Goal: Task Accomplishment & Management: Manage account settings

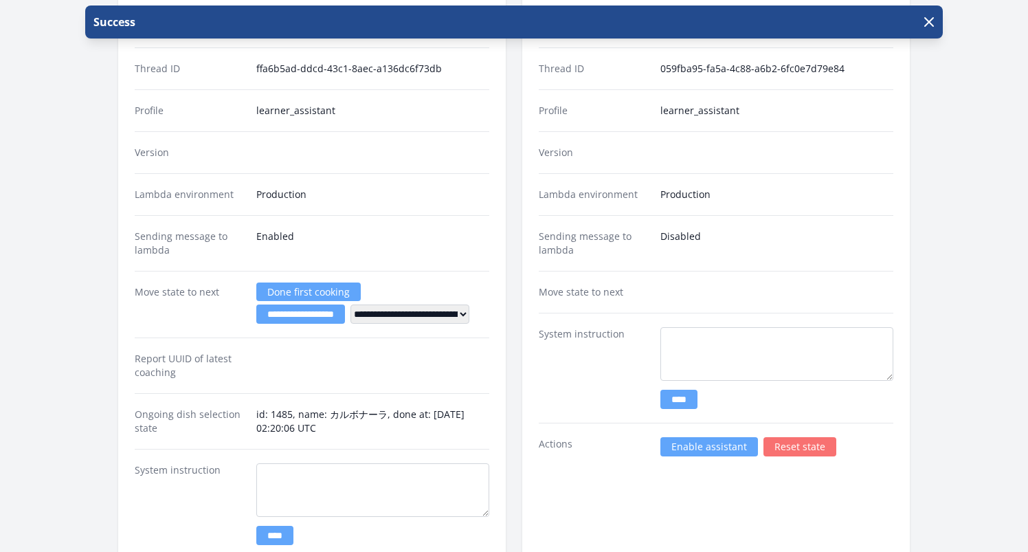
scroll to position [1906, 0]
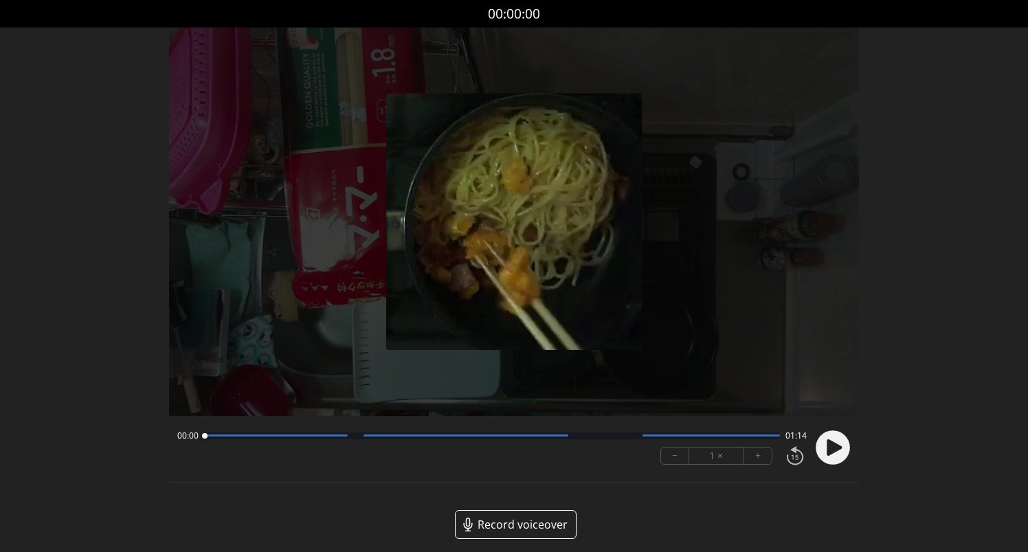
click at [838, 442] on circle at bounding box center [833, 447] width 34 height 34
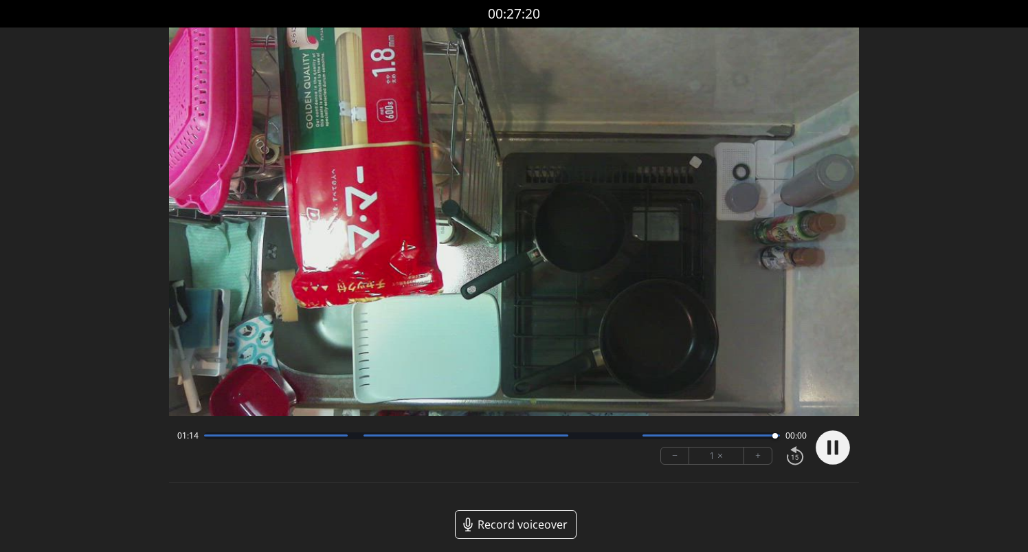
click at [463, 437] on div at bounding box center [492, 435] width 576 height 7
click at [425, 437] on div at bounding box center [492, 435] width 576 height 7
click at [826, 442] on circle at bounding box center [833, 447] width 34 height 34
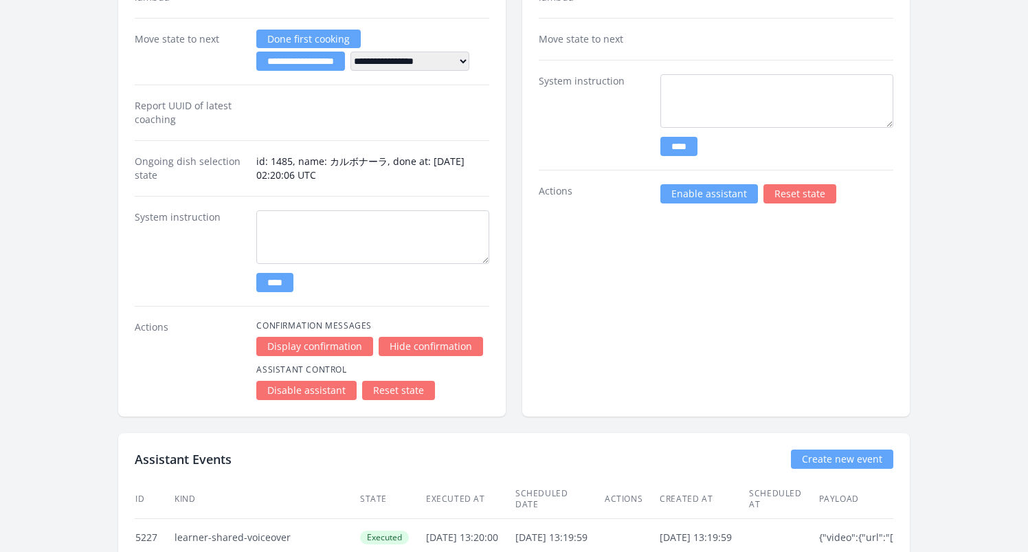
scroll to position [1759, 0]
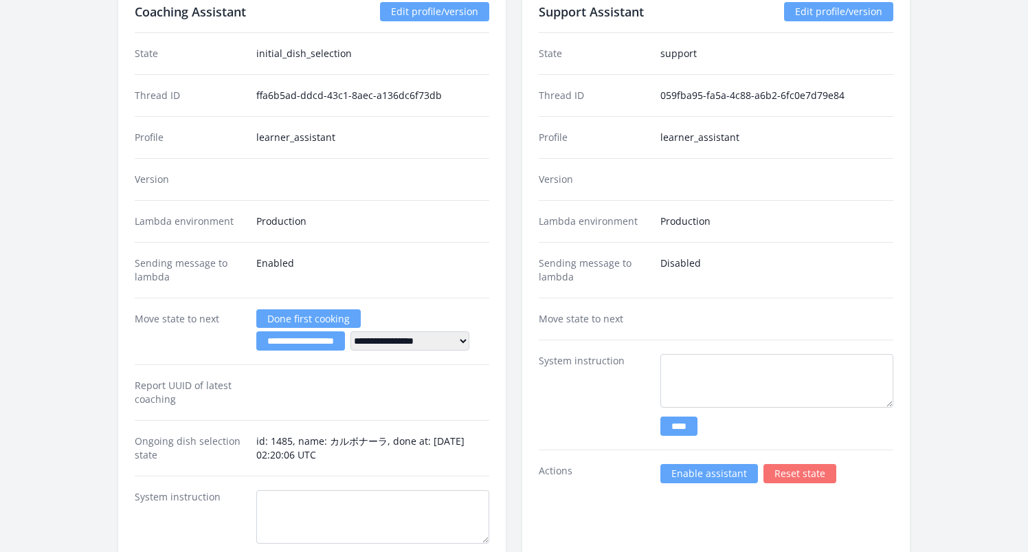
click at [721, 476] on link "Enable assistant" at bounding box center [709, 473] width 98 height 19
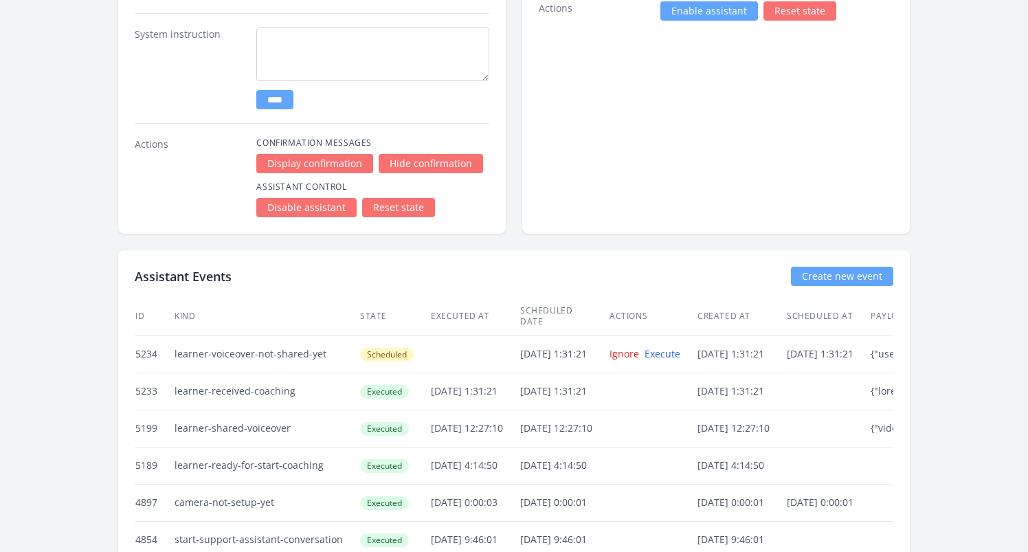
scroll to position [2226, 0]
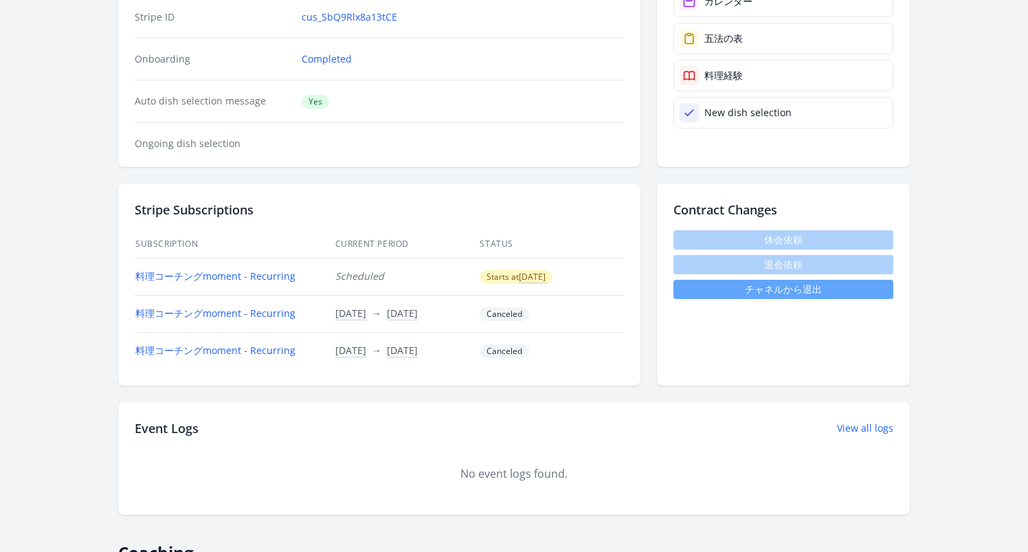
scroll to position [456, 0]
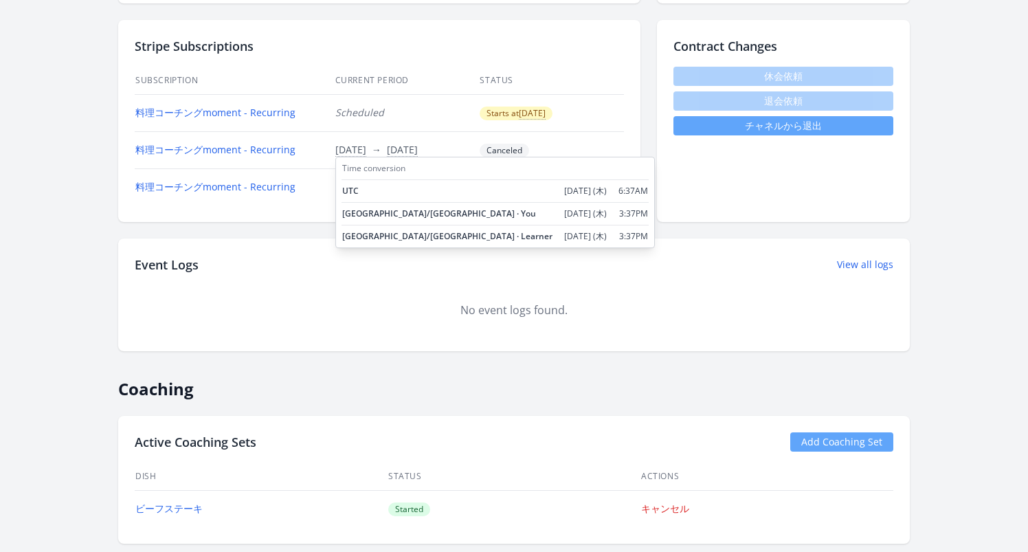
click at [363, 157] on div "Time conversion UTC 2025/8/28 (木) 6:37AM Asia/Tokyo · You 2025/8/28 (木) 3:37PM …" at bounding box center [495, 202] width 320 height 91
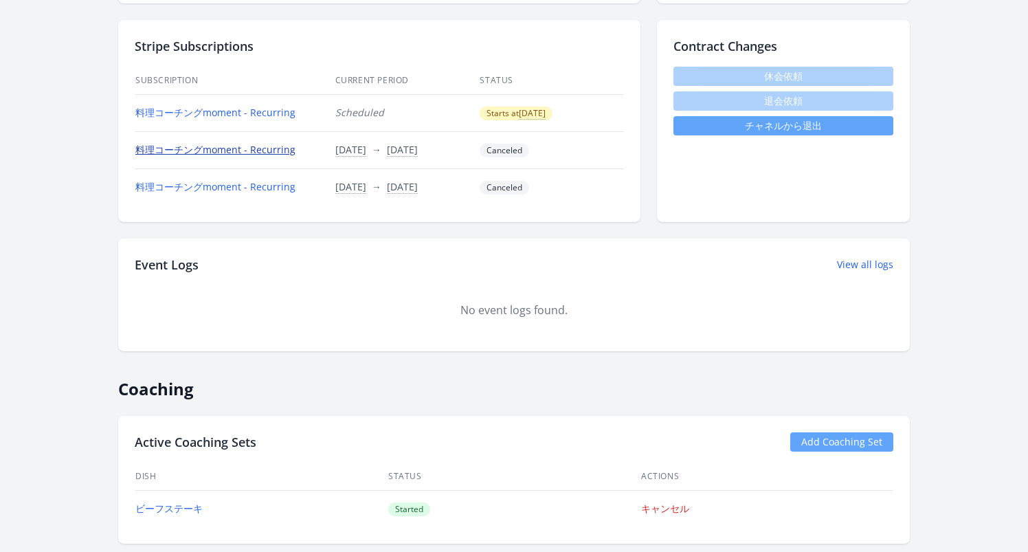
click at [289, 153] on link "料理コーチングmoment - Recurring" at bounding box center [215, 149] width 160 height 13
click at [258, 108] on link "料理コーチングmoment - Recurring" at bounding box center [215, 112] width 160 height 13
click at [218, 186] on link "料理コーチングmoment - Recurring" at bounding box center [215, 186] width 160 height 13
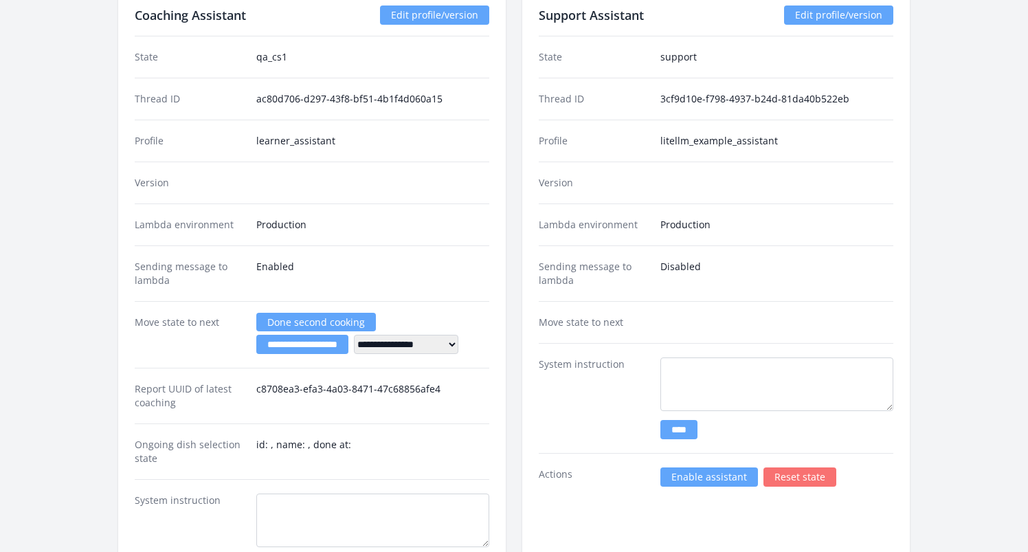
scroll to position [2111, 0]
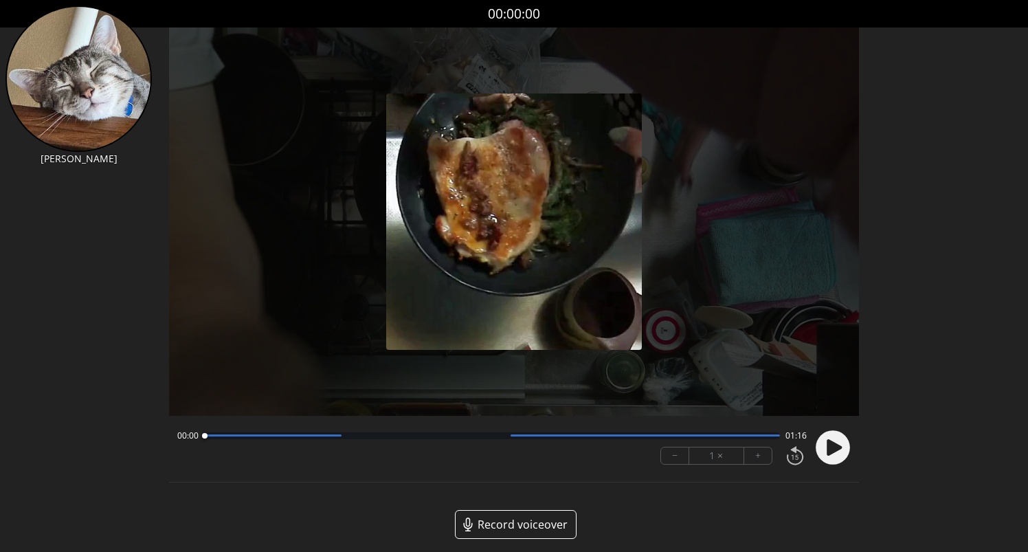
click at [849, 445] on circle at bounding box center [833, 447] width 34 height 34
click at [764, 460] on button "+" at bounding box center [757, 455] width 27 height 16
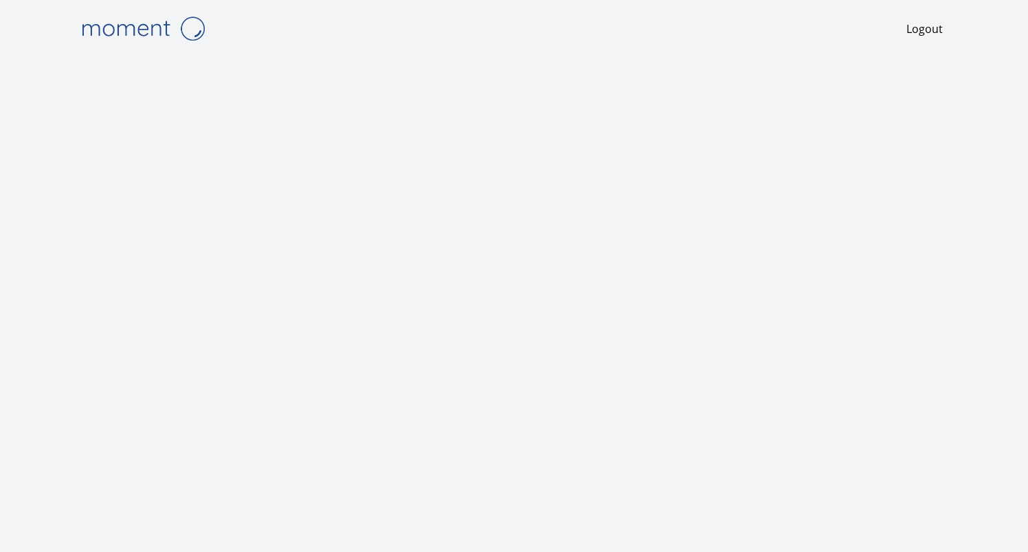
scroll to position [1, 0]
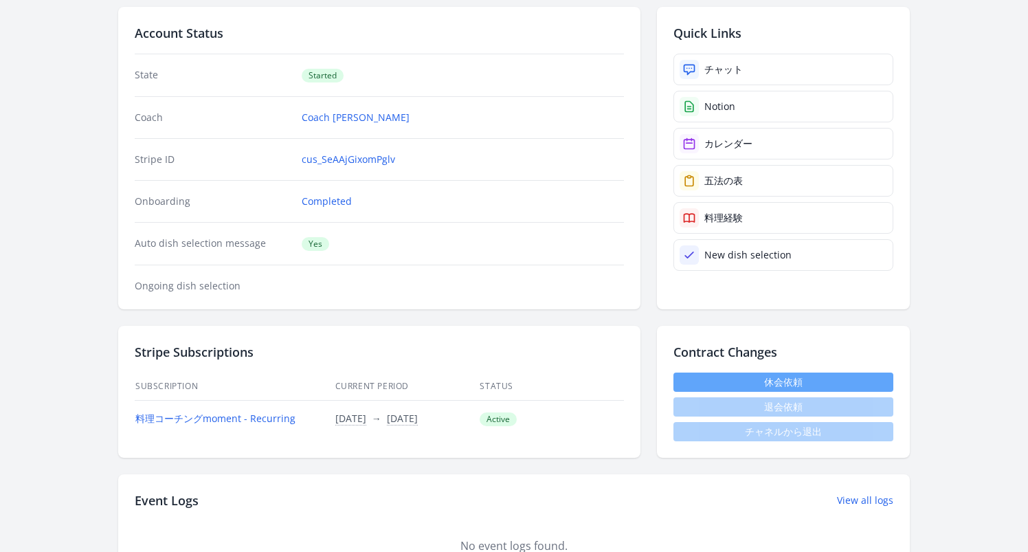
scroll to position [87, 0]
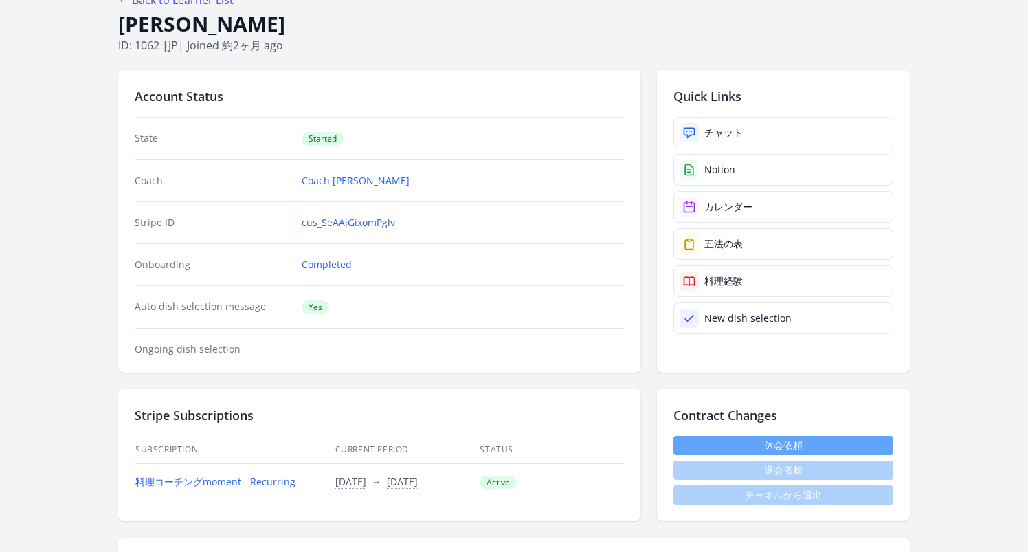
click at [715, 469] on span "退会依頼" at bounding box center [784, 469] width 220 height 19
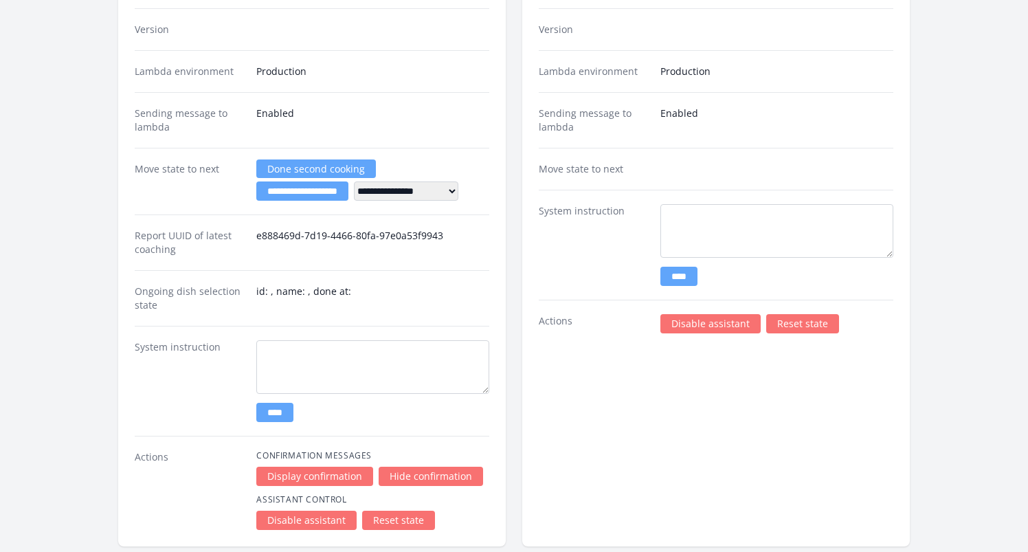
scroll to position [2061, 0]
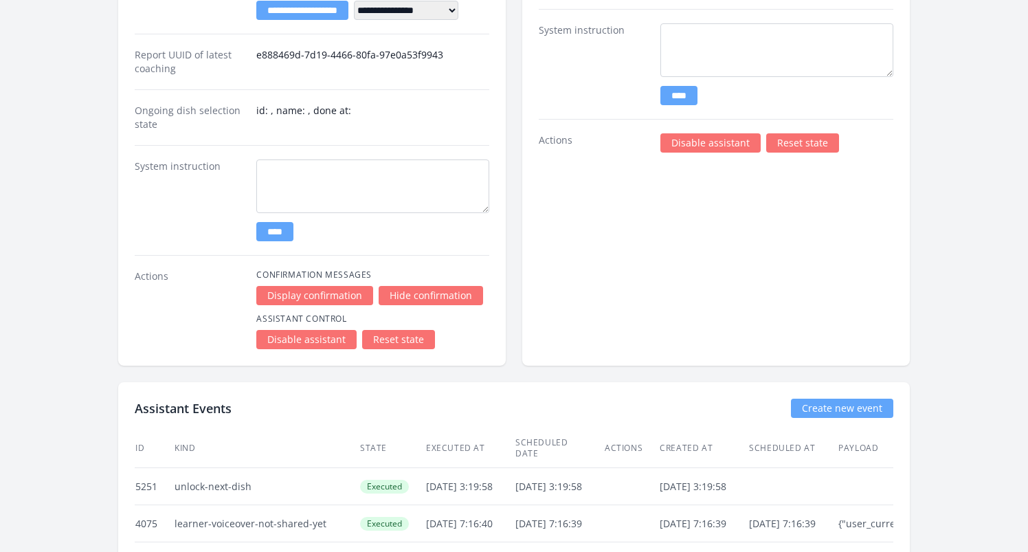
click at [299, 341] on link "Disable assistant" at bounding box center [306, 339] width 100 height 19
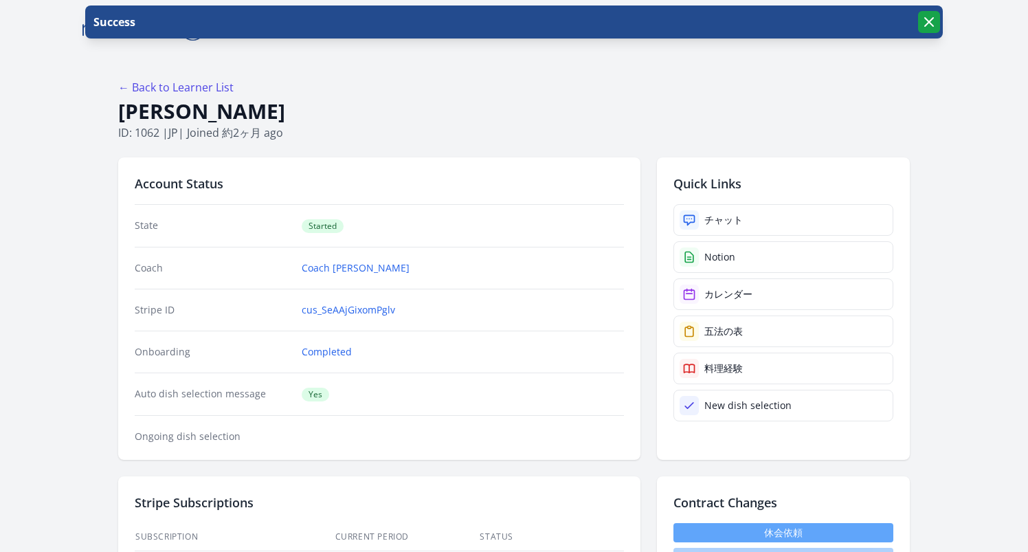
click at [939, 19] on div "Success" at bounding box center [514, 21] width 858 height 33
click at [936, 21] on icon "button" at bounding box center [929, 22] width 16 height 16
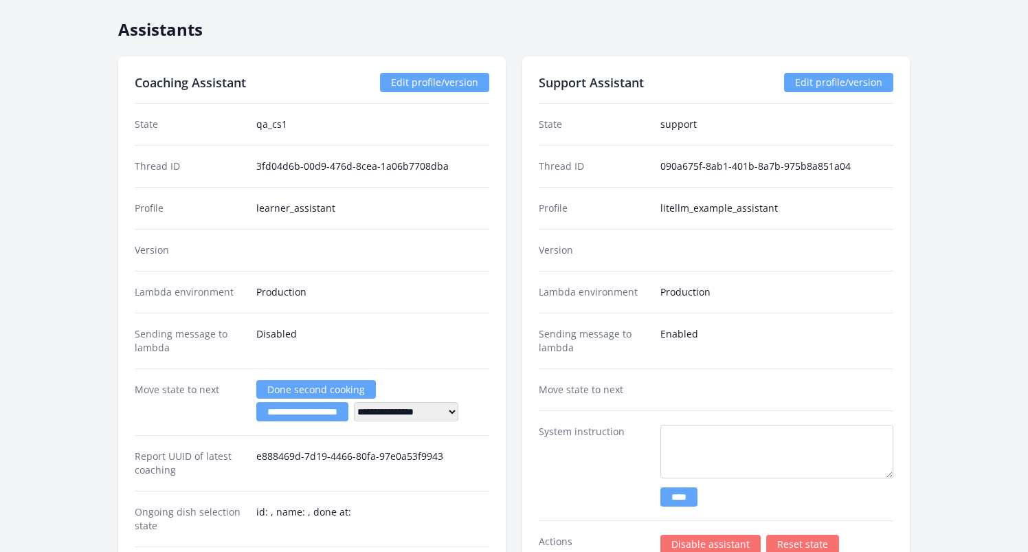
scroll to position [1944, 0]
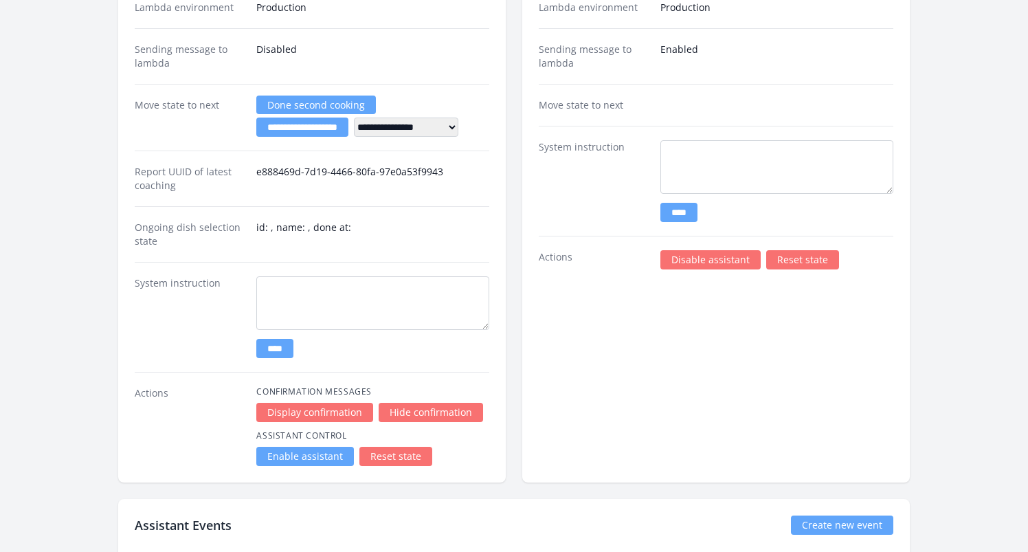
click at [685, 259] on link "Disable assistant" at bounding box center [710, 259] width 100 height 19
